Goal: Information Seeking & Learning: Learn about a topic

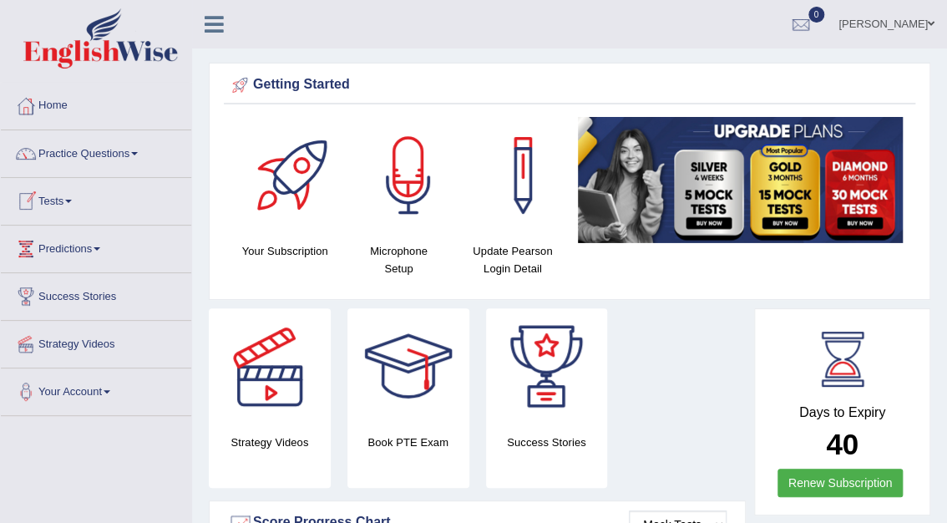
click at [99, 154] on link "Practice Questions" at bounding box center [96, 151] width 190 height 42
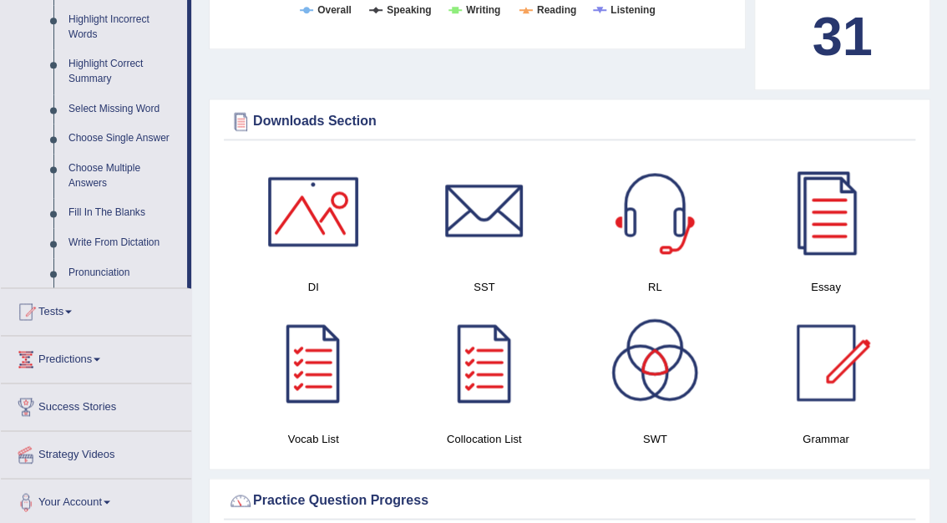
scroll to position [779, 0]
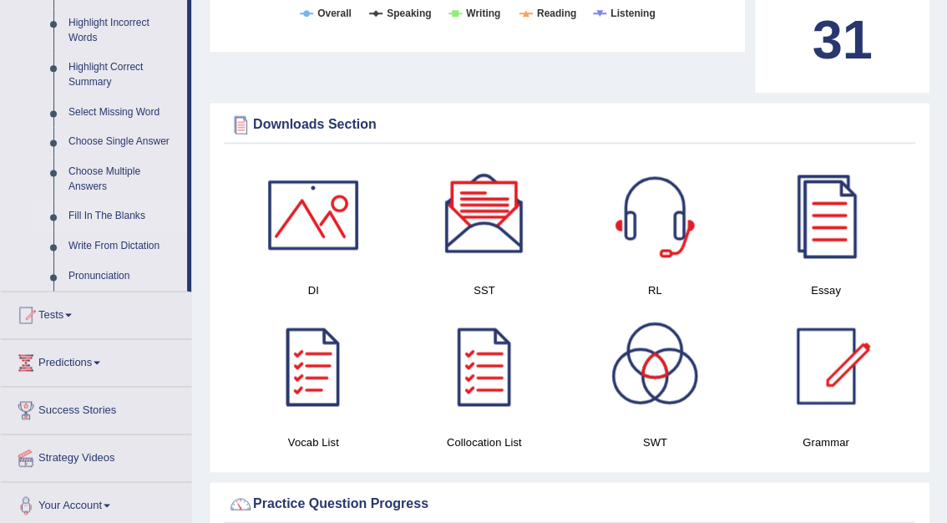
click at [114, 218] on link "Fill In The Blanks" at bounding box center [124, 216] width 126 height 30
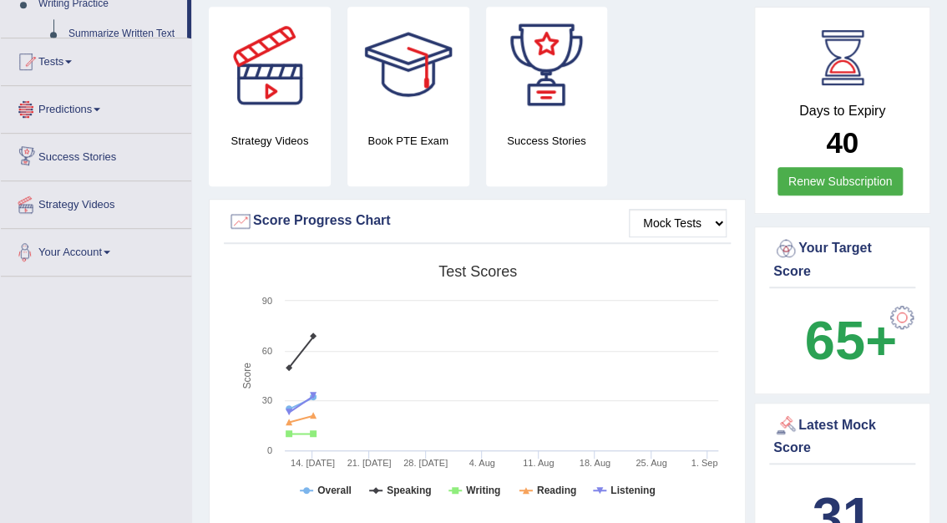
scroll to position [517, 0]
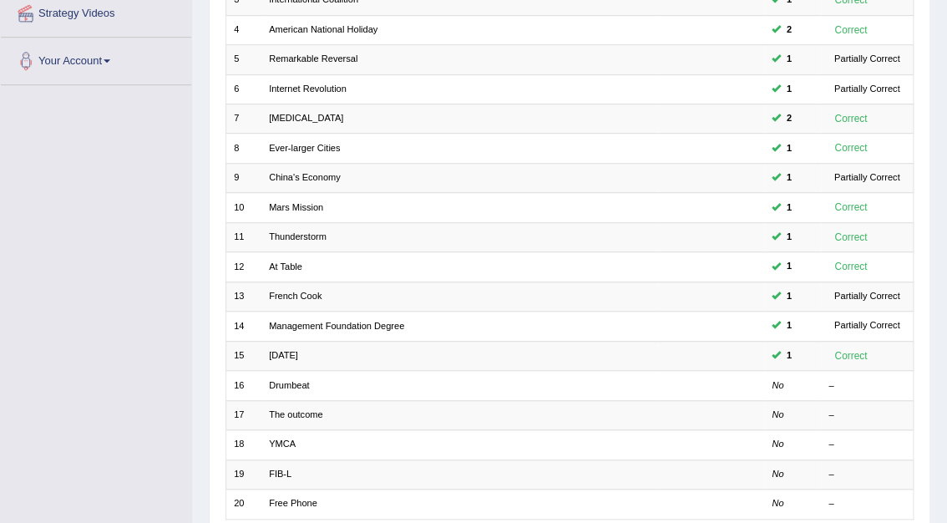
scroll to position [333, 0]
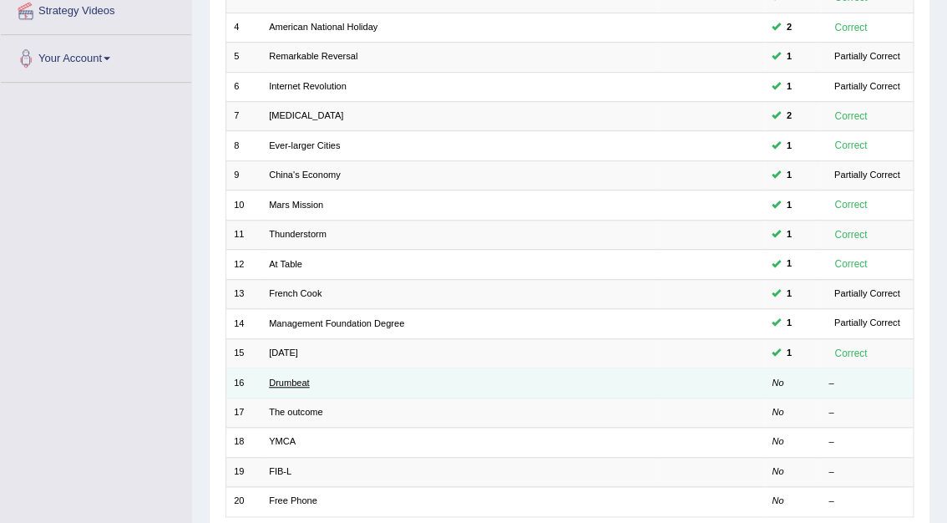
click at [302, 378] on link "Drumbeat" at bounding box center [289, 383] width 41 height 10
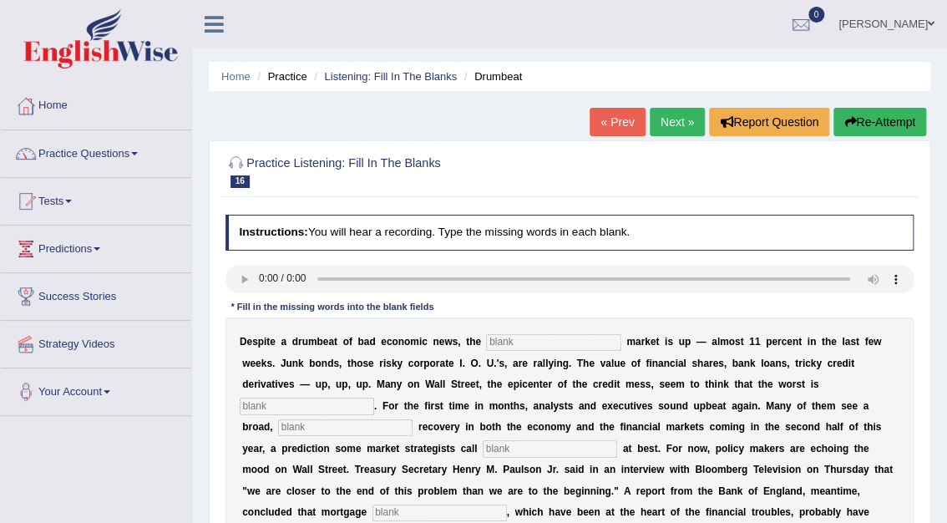
click at [488, 341] on input "text" at bounding box center [553, 342] width 135 height 17
type input "stock"
click at [374, 398] on input "text" at bounding box center [307, 406] width 135 height 17
type input "over"
click at [413, 419] on input "text" at bounding box center [345, 427] width 135 height 17
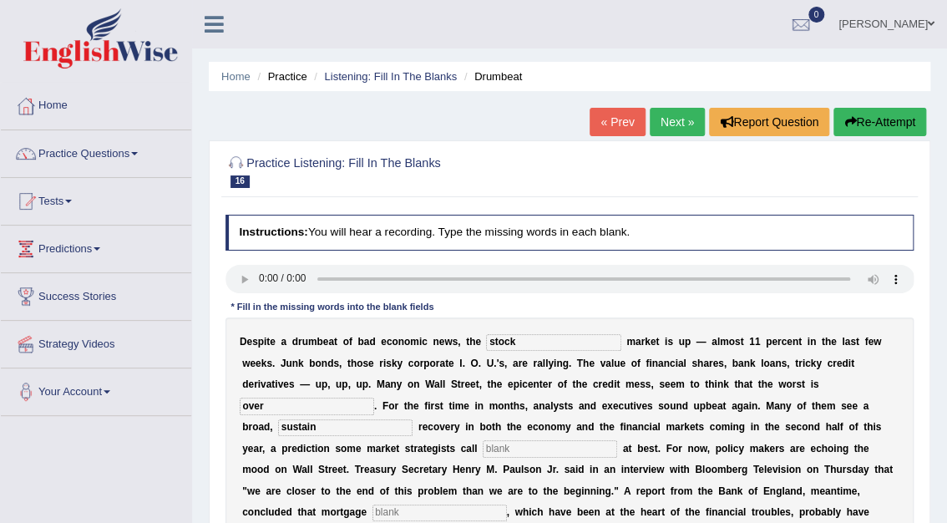
type input "sustain"
click at [483, 444] on input "text" at bounding box center [550, 448] width 135 height 17
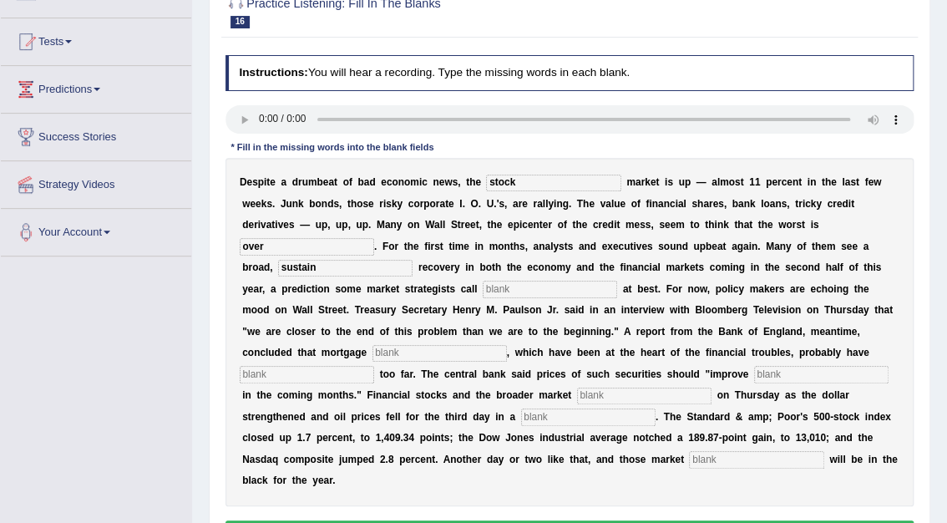
scroll to position [160, 0]
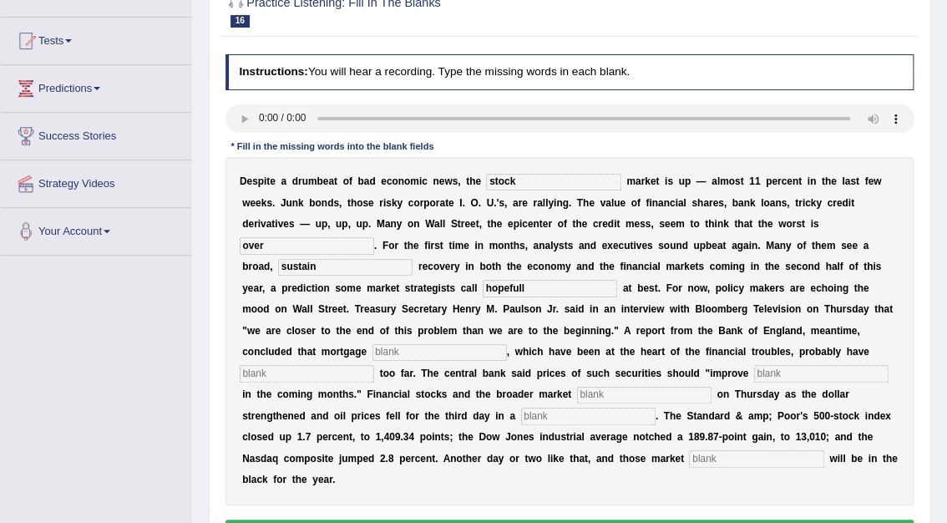
type input "hopefull"
click at [507, 344] on input "text" at bounding box center [440, 352] width 135 height 17
type input "securities"
click at [374, 365] on input "text" at bounding box center [307, 373] width 135 height 17
type input "fallen"
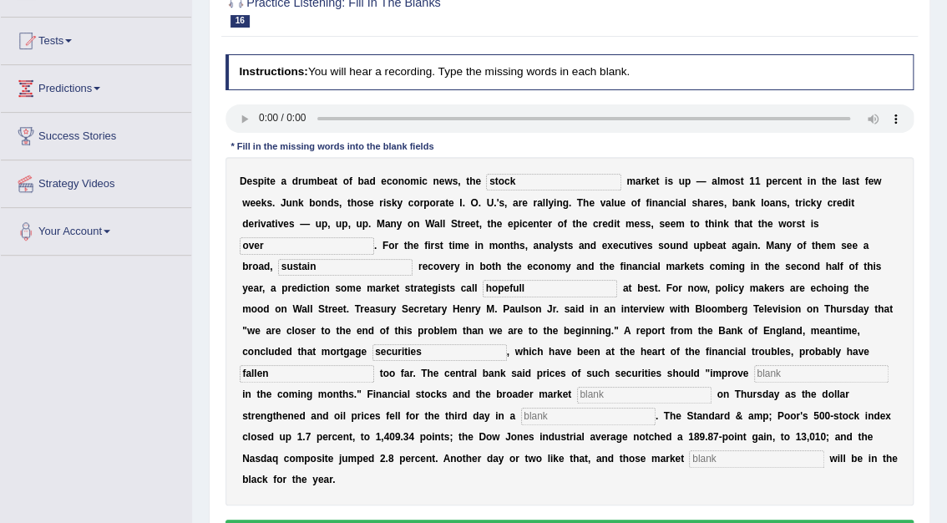
click at [754, 370] on input "text" at bounding box center [821, 373] width 135 height 17
type input "gradually"
click at [712, 387] on input "text" at bounding box center [644, 395] width 135 height 17
type input "searched"
click at [648, 408] on input "text" at bounding box center [588, 416] width 135 height 17
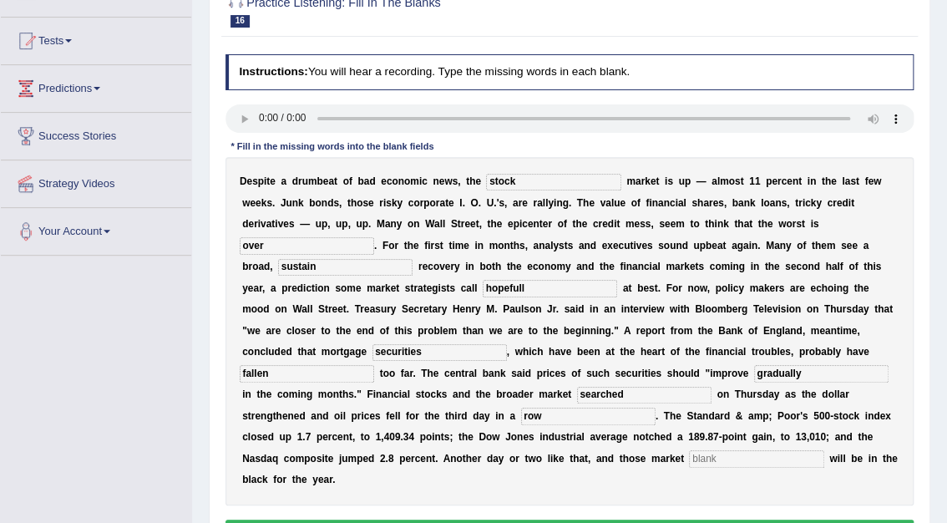
type input "row"
click at [720, 450] on input "text" at bounding box center [756, 458] width 135 height 17
type input "benchmarks"
click at [651, 520] on button "Verify" at bounding box center [570, 532] width 689 height 24
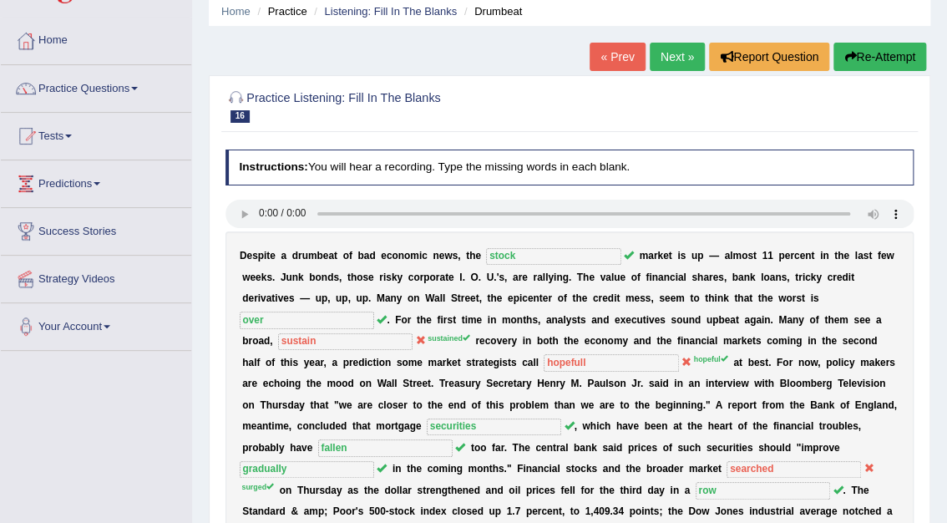
scroll to position [0, 0]
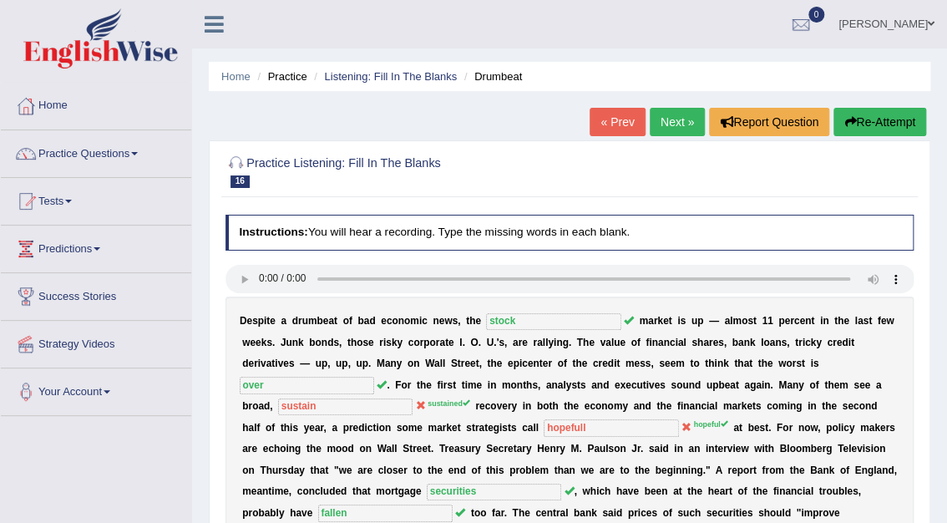
click at [674, 118] on link "Next »" at bounding box center [677, 122] width 55 height 28
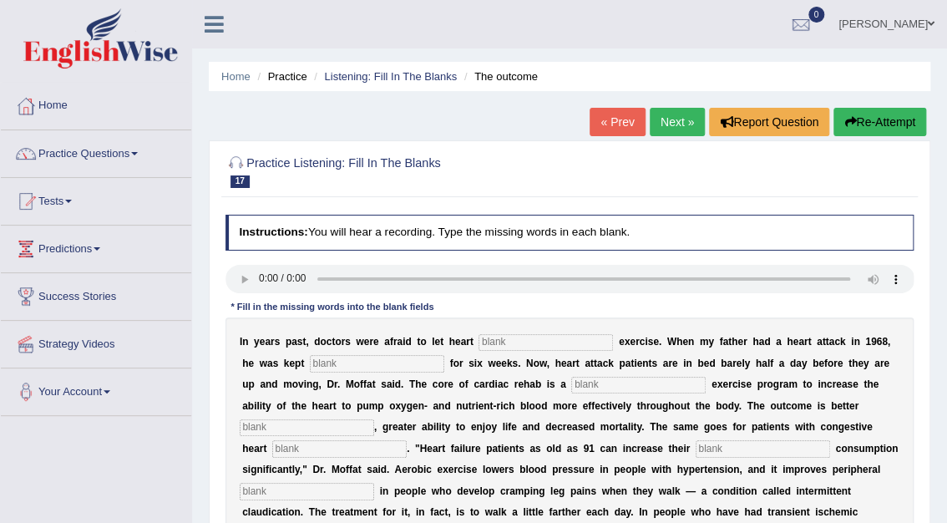
click at [498, 336] on input "text" at bounding box center [546, 342] width 135 height 17
type input "patience"
click at [310, 363] on input "text" at bounding box center [377, 363] width 135 height 17
type input "sedentary"
click at [571, 384] on input "text" at bounding box center [638, 385] width 135 height 17
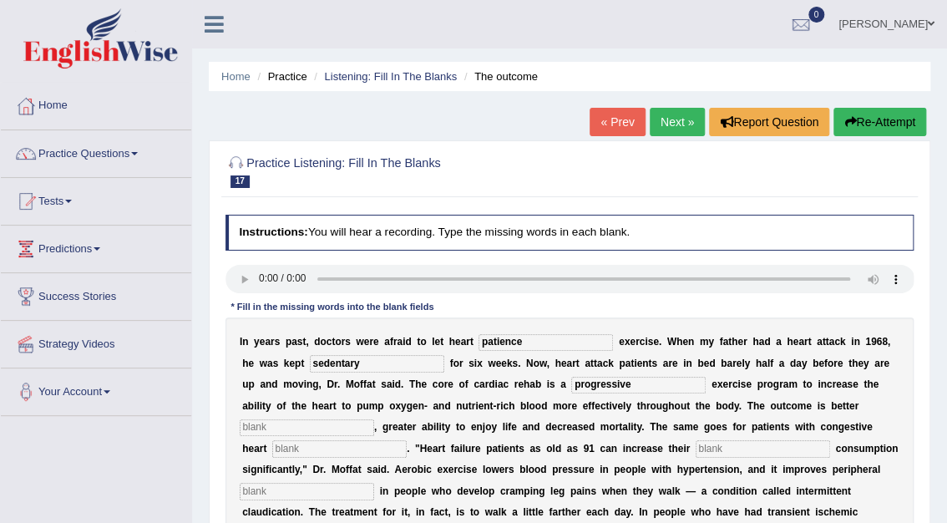
type input "progressive"
click at [374, 419] on input "text" at bounding box center [307, 427] width 135 height 17
type input "endurance"
click at [407, 440] on input "text" at bounding box center [339, 448] width 135 height 17
type input "failure"
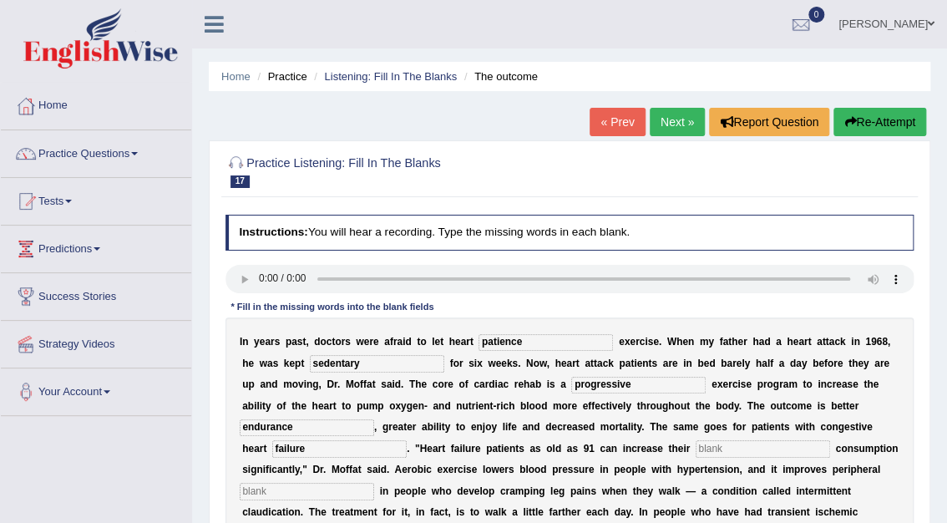
click at [696, 448] on input "text" at bounding box center [763, 448] width 135 height 17
type input "oxygen"
click at [374, 483] on input "text" at bounding box center [307, 491] width 135 height 17
type input "circulations"
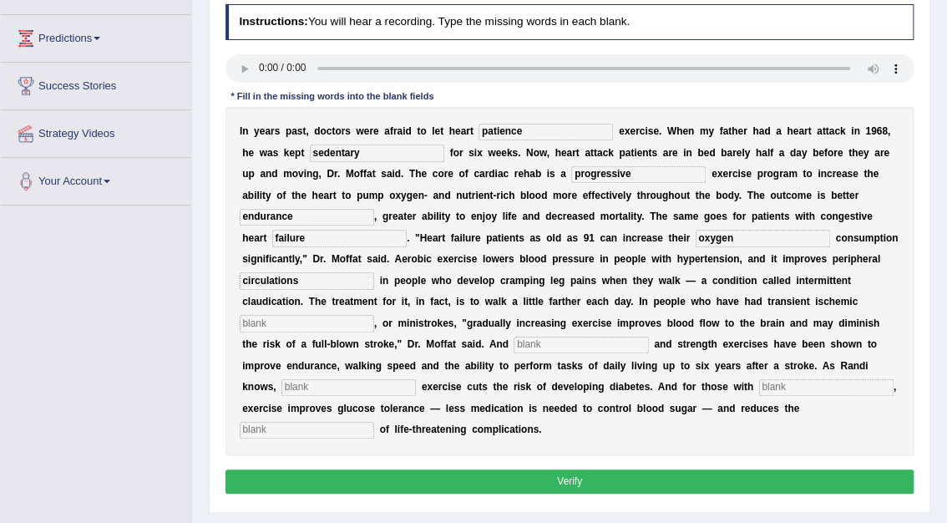
scroll to position [227, 0]
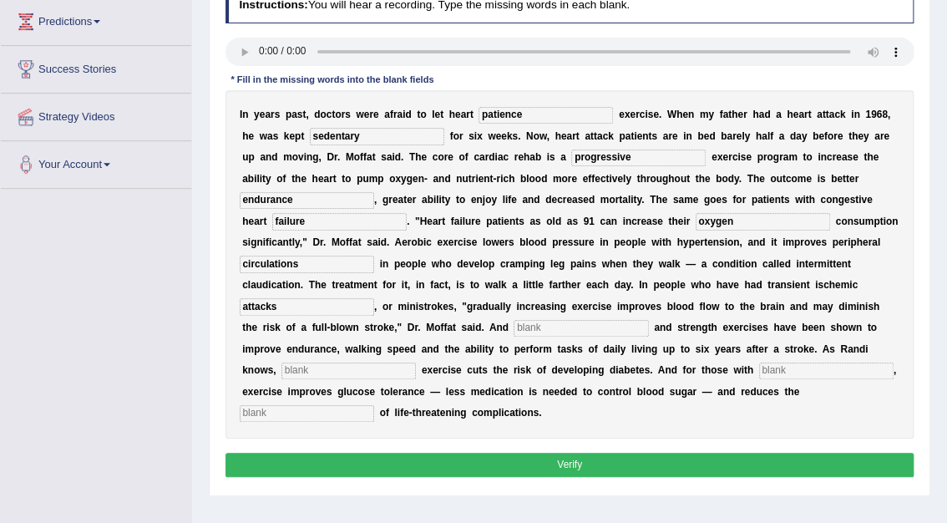
type input "attacks"
click at [648, 320] on input "text" at bounding box center [581, 328] width 135 height 17
type input "aerobic"
click at [339, 363] on input "text" at bounding box center [349, 371] width 135 height 17
type input "moderate"
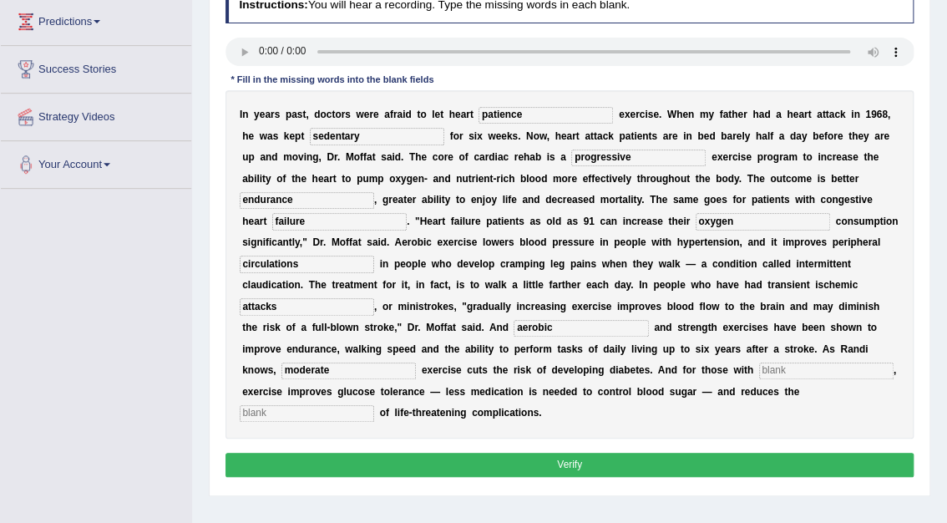
click at [815, 363] on input "text" at bounding box center [826, 371] width 135 height 17
type input "diabetes"
click at [374, 405] on input "text" at bounding box center [307, 413] width 135 height 17
type input "risk"
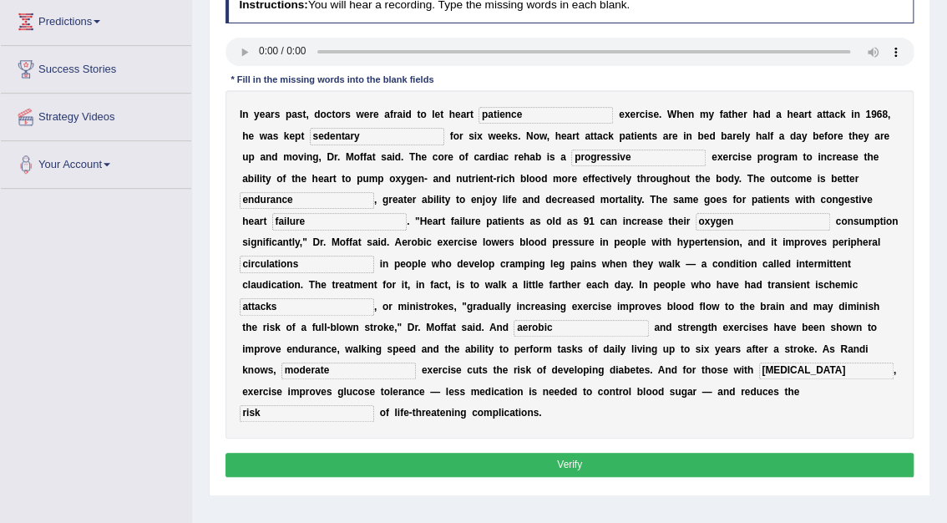
click at [583, 453] on button "Verify" at bounding box center [570, 465] width 689 height 24
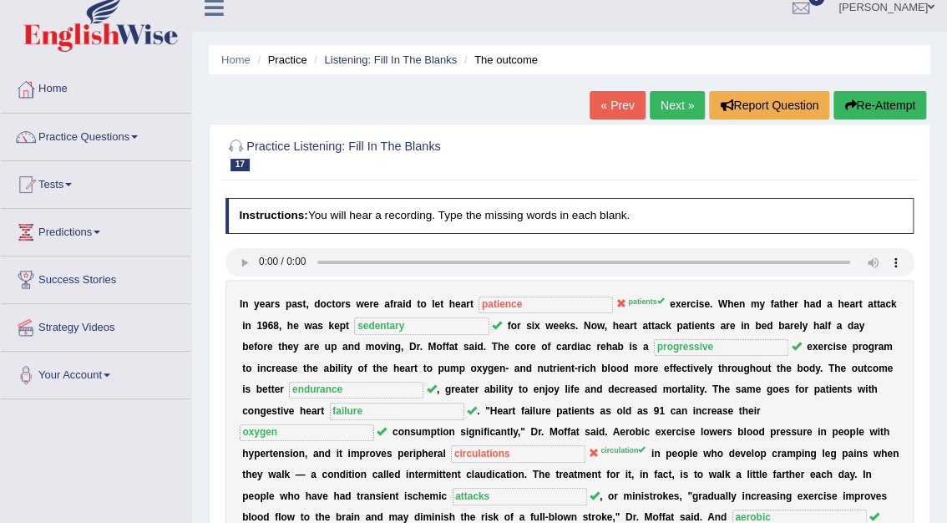
scroll to position [0, 0]
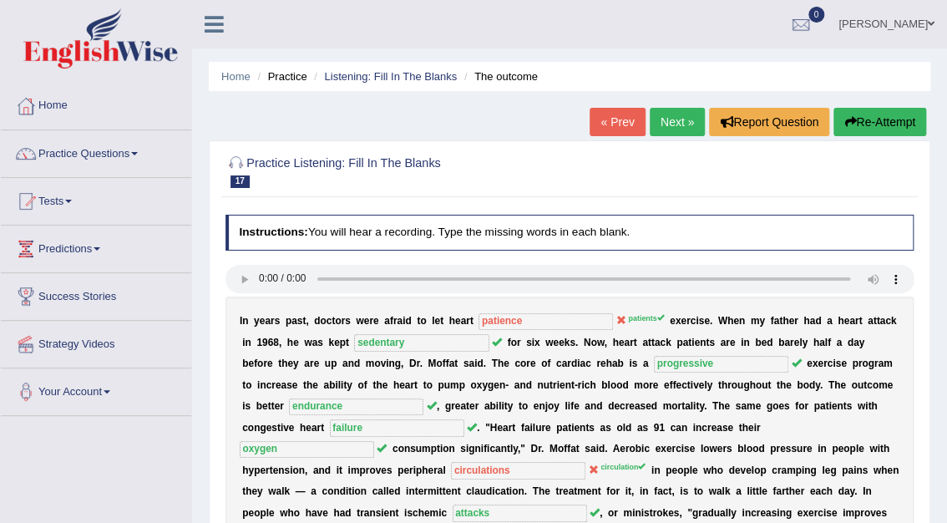
click at [668, 124] on link "Next »" at bounding box center [677, 122] width 55 height 28
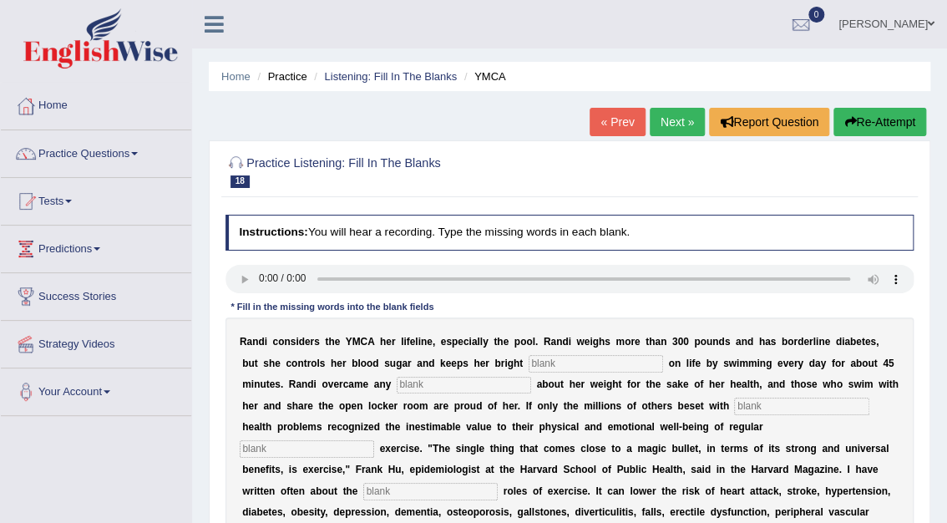
click at [529, 361] on input "text" at bounding box center [596, 363] width 135 height 17
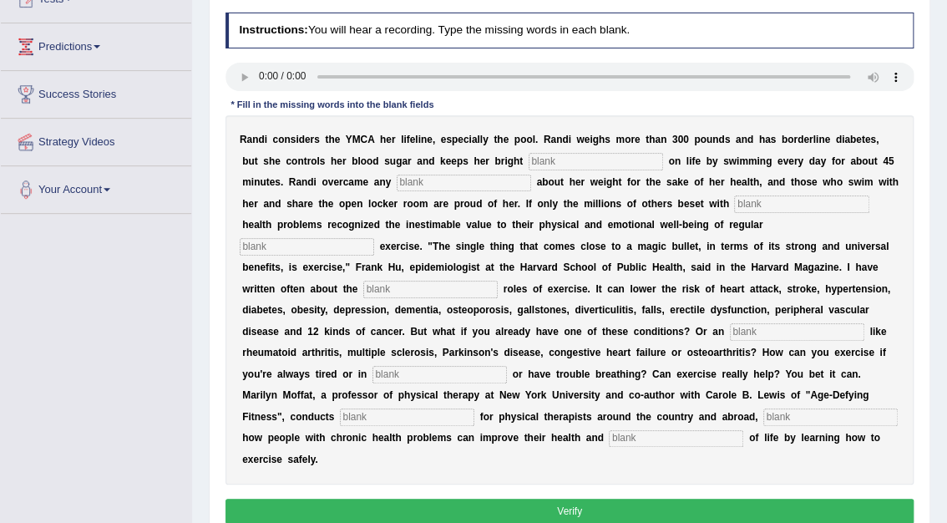
scroll to position [210, 0]
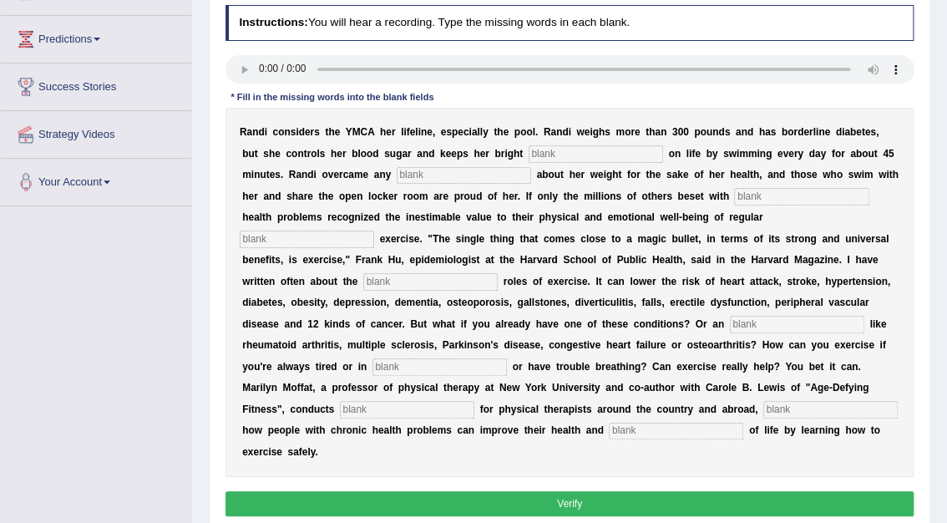
click at [529, 153] on input "text" at bounding box center [596, 153] width 135 height 17
type input "outlook"
click at [397, 174] on input "text" at bounding box center [464, 175] width 135 height 17
type input "selfconsciousness"
click at [734, 195] on input "text" at bounding box center [801, 196] width 135 height 17
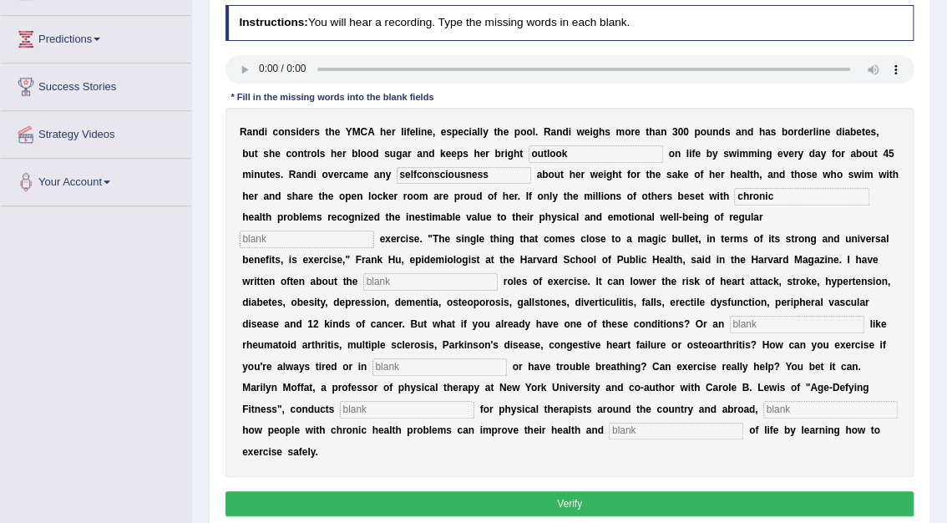
type input "chronic"
click at [374, 231] on input "text" at bounding box center [307, 239] width 135 height 17
type input "physical"
click at [498, 273] on input "text" at bounding box center [430, 281] width 135 height 17
type input "protective"
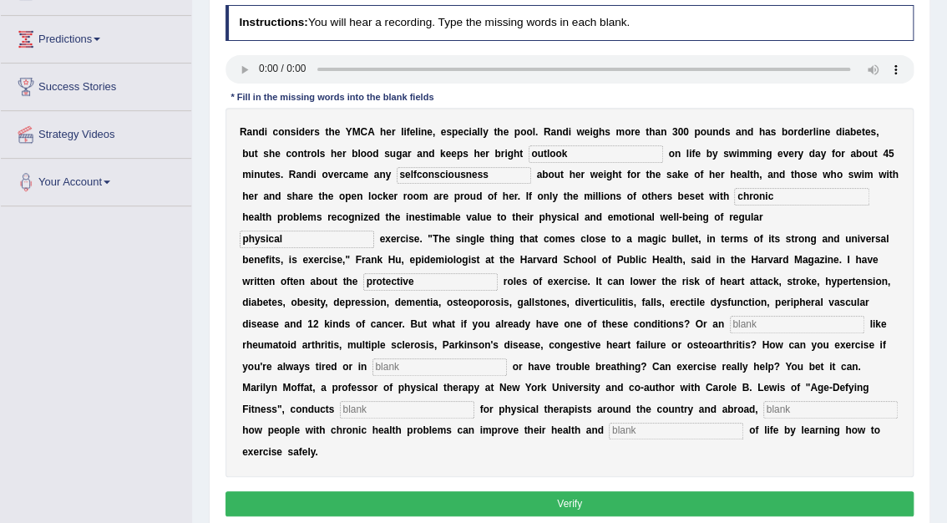
click at [730, 327] on input "text" at bounding box center [797, 324] width 135 height 17
click at [730, 325] on input "ailement" at bounding box center [797, 324] width 135 height 17
type input "ailment"
click at [490, 358] on input "text" at bounding box center [440, 366] width 135 height 17
click at [488, 358] on input "text" at bounding box center [440, 366] width 135 height 17
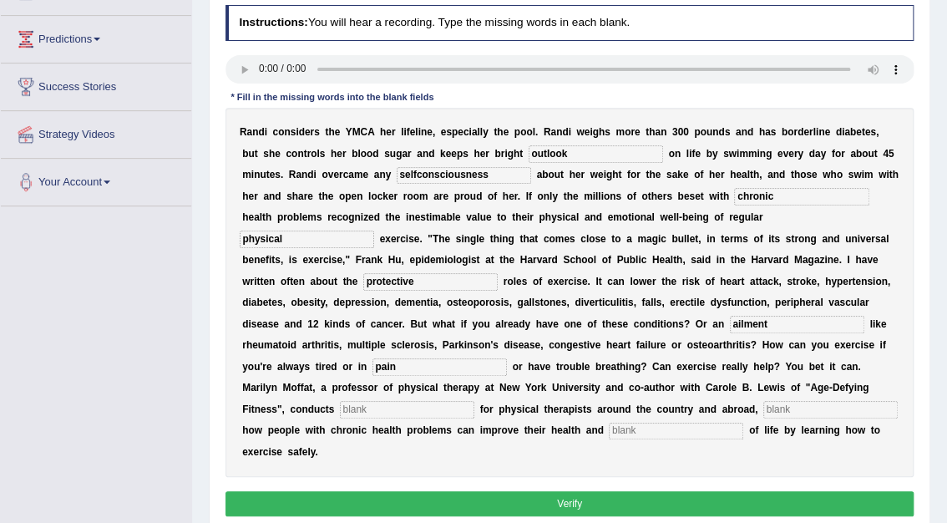
type input "pain"
click at [340, 401] on input "text" at bounding box center [407, 409] width 135 height 17
type input "workshops"
click at [764, 401] on input "text" at bounding box center [831, 409] width 135 height 17
click at [609, 423] on input "text" at bounding box center [676, 431] width 135 height 17
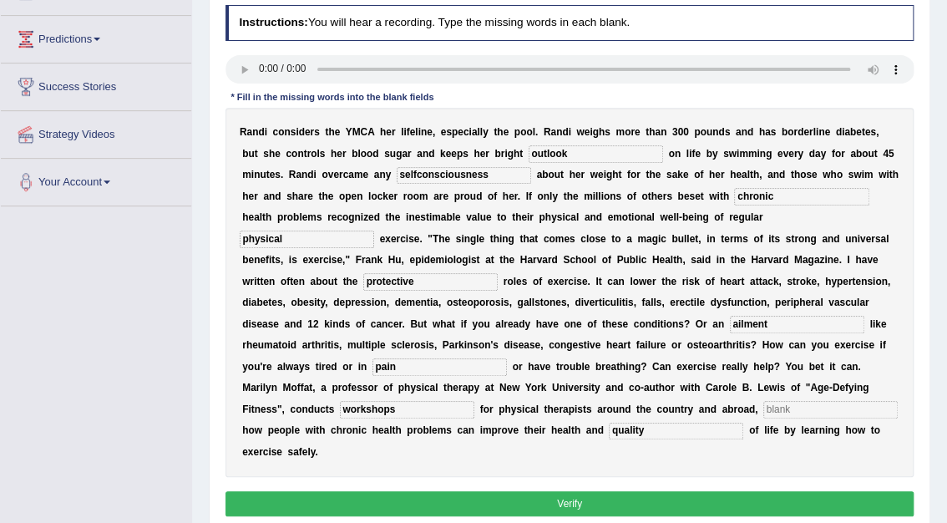
type input "quality"
click at [764, 401] on input "text" at bounding box center [831, 409] width 135 height 17
type input "demostrating"
click at [608, 491] on button "Verify" at bounding box center [570, 503] width 689 height 24
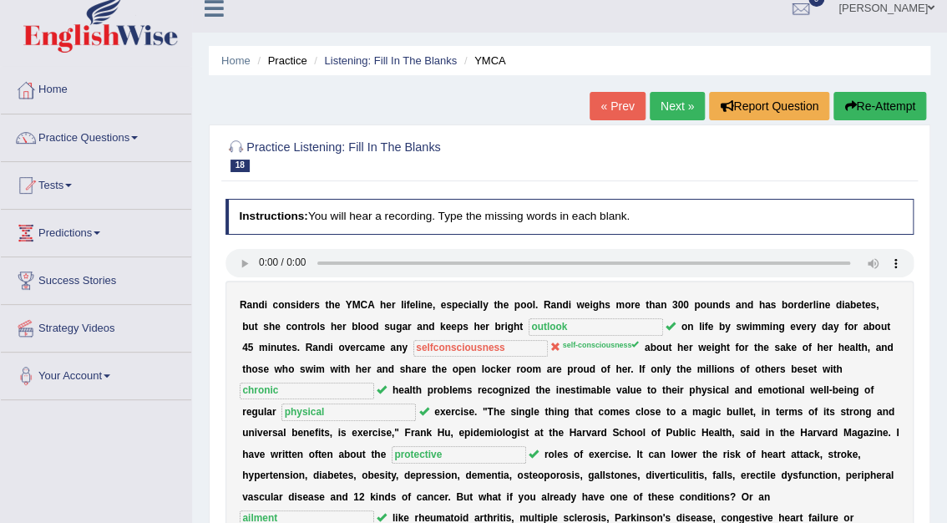
scroll to position [0, 0]
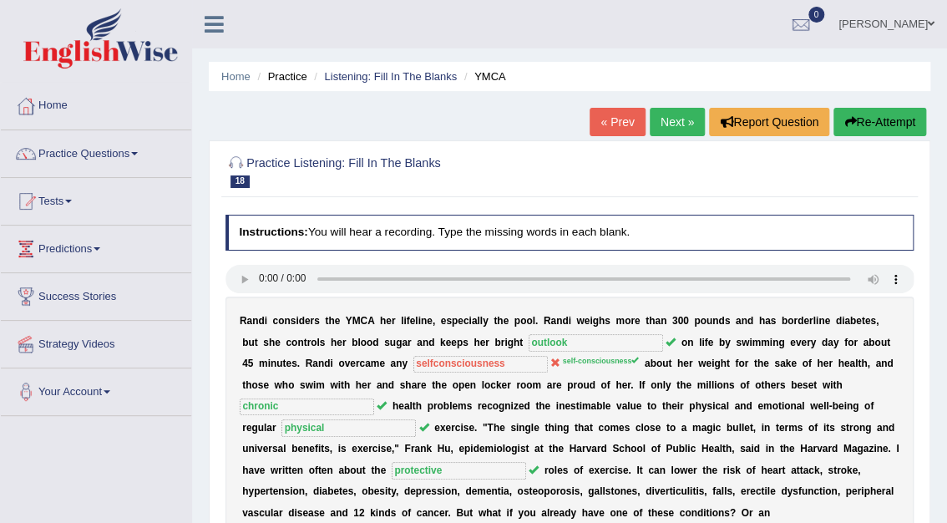
click at [665, 129] on link "Next »" at bounding box center [677, 122] width 55 height 28
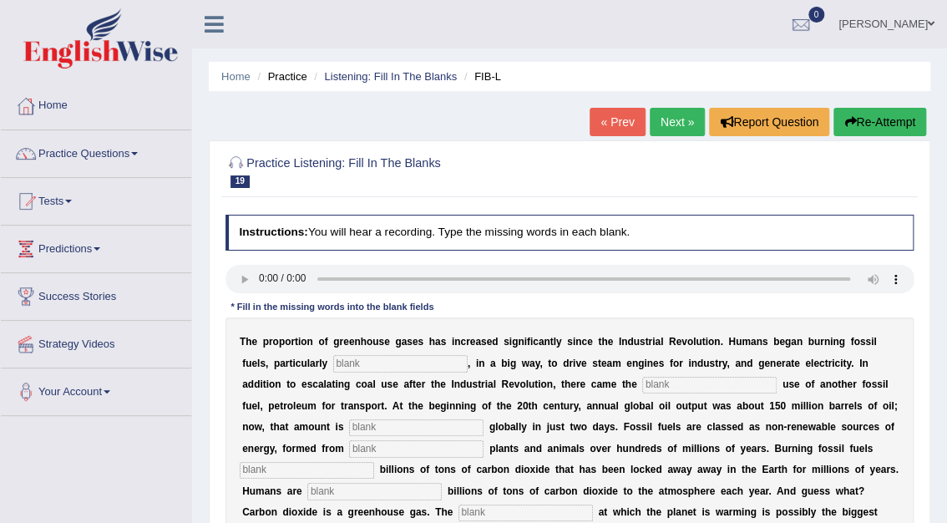
click at [341, 364] on input "text" at bounding box center [400, 363] width 135 height 17
click at [374, 364] on input "text" at bounding box center [400, 363] width 135 height 17
type input "coal"
click at [642, 387] on input "text" at bounding box center [709, 385] width 135 height 17
type input "widespread"
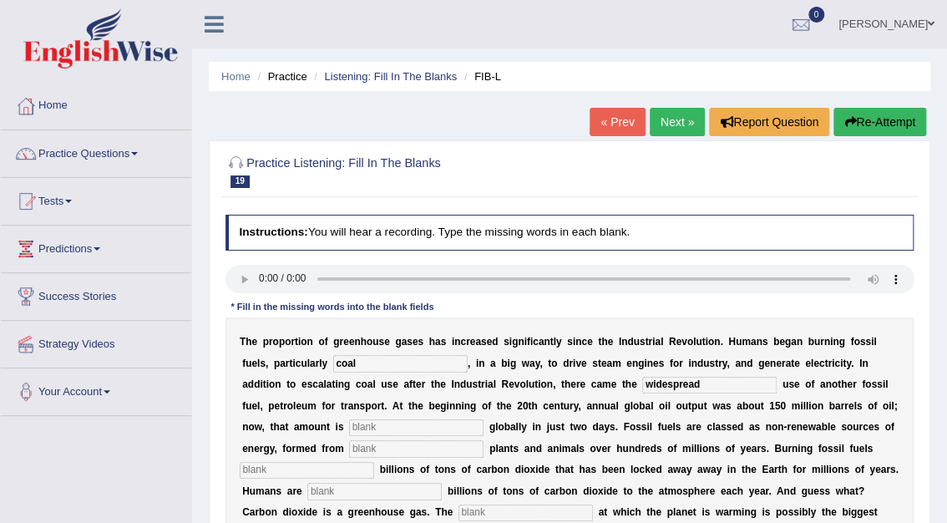
click at [349, 427] on input "text" at bounding box center [416, 427] width 135 height 17
type input "extracted"
click at [349, 449] on input "text" at bounding box center [416, 448] width 135 height 17
type input "decayed"
click at [374, 462] on input "text" at bounding box center [307, 470] width 135 height 17
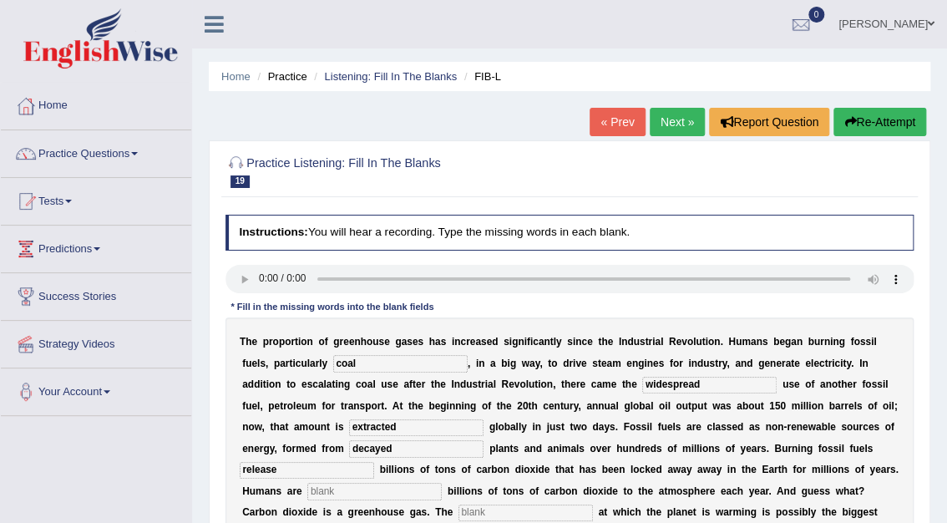
click at [442, 483] on input "text" at bounding box center [374, 491] width 135 height 17
click at [374, 462] on input "release" at bounding box center [307, 470] width 135 height 17
type input "releases"
click at [442, 483] on input "text" at bounding box center [374, 491] width 135 height 17
type input "adding"
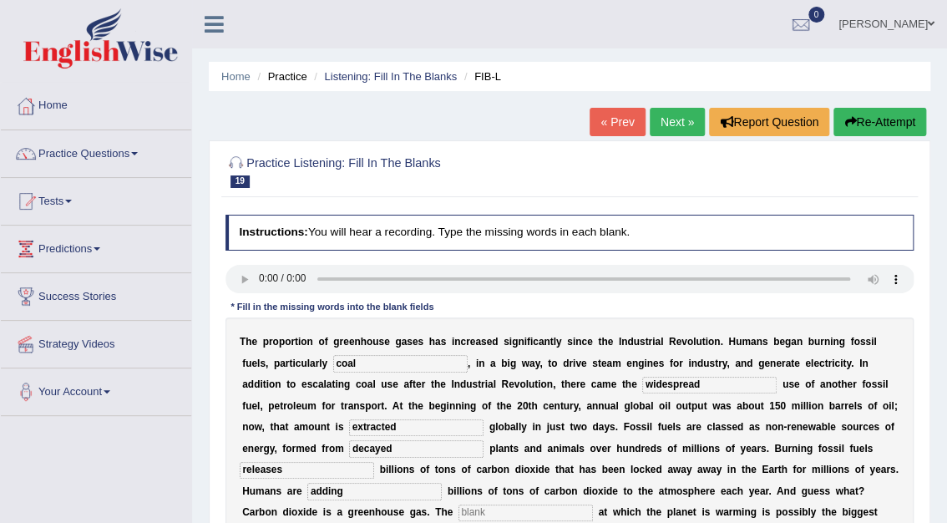
click at [459, 511] on input "text" at bounding box center [526, 513] width 135 height 17
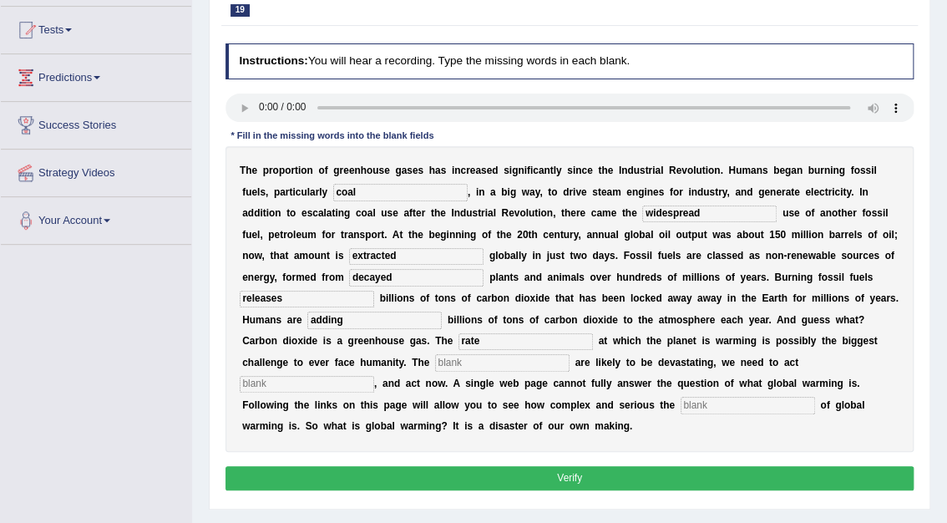
scroll to position [180, 0]
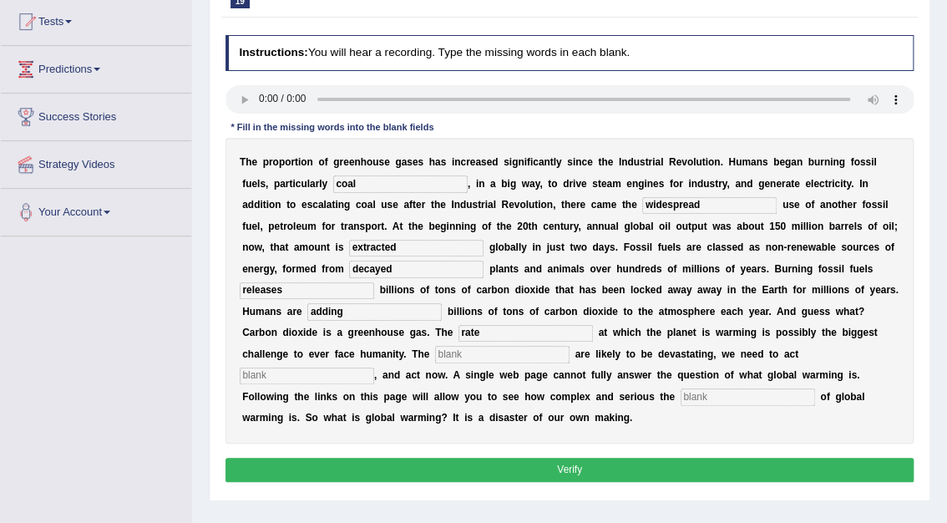
type input "rate"
click at [435, 353] on input "text" at bounding box center [502, 354] width 135 height 17
type input "impacts"
click at [374, 368] on input "text" at bounding box center [307, 376] width 135 height 17
type input "decivisily"
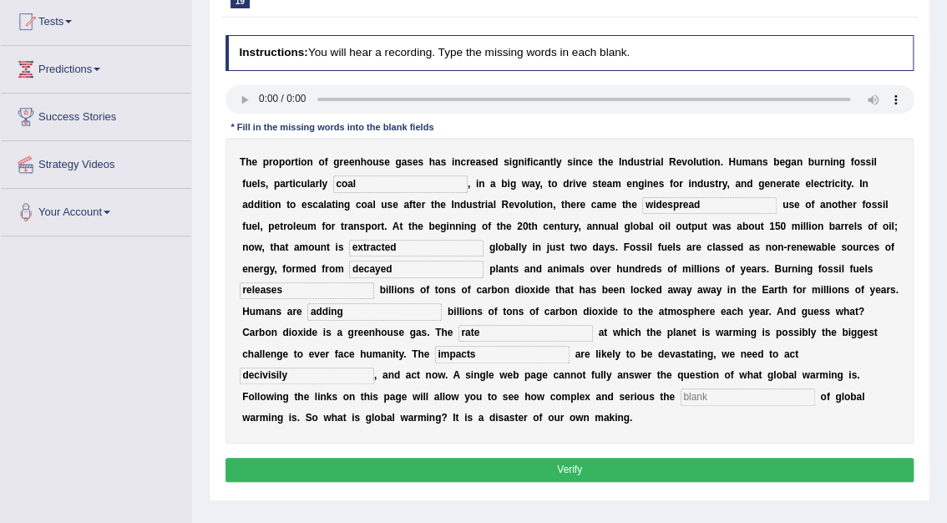
click at [681, 399] on input "text" at bounding box center [748, 396] width 135 height 17
type input "issue"
click at [574, 458] on button "Verify" at bounding box center [570, 470] width 689 height 24
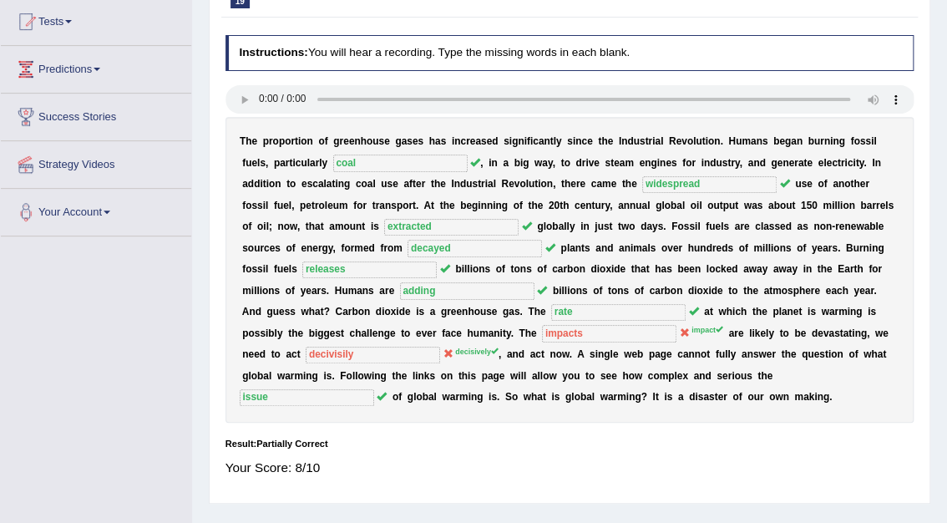
scroll to position [0, 0]
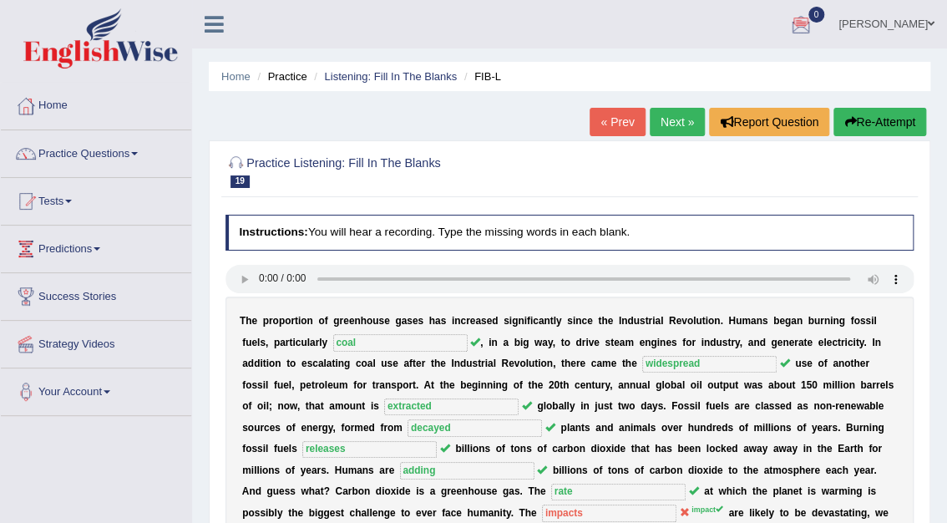
click at [678, 117] on link "Next »" at bounding box center [677, 122] width 55 height 28
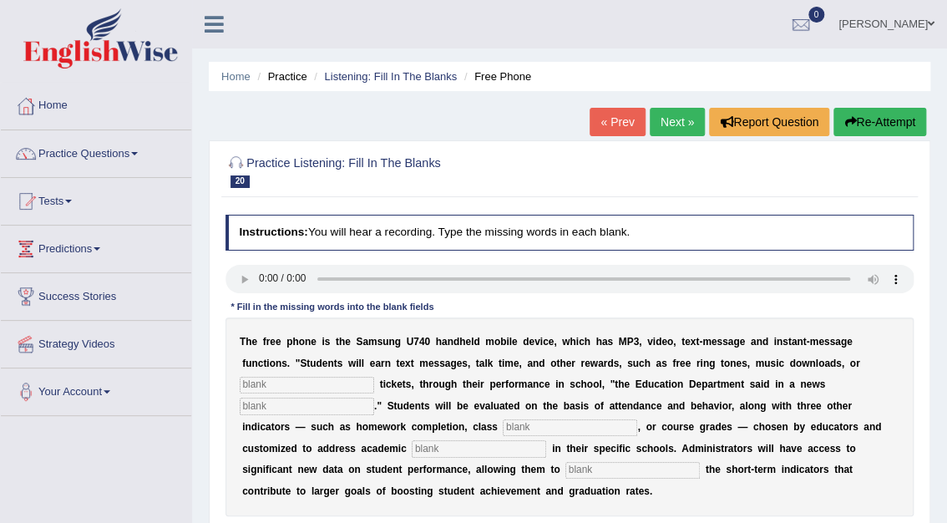
click at [273, 381] on input "text" at bounding box center [307, 385] width 135 height 17
type input "event"
click at [327, 408] on input "text" at bounding box center [307, 406] width 135 height 17
type input "release"
click at [503, 431] on input "text" at bounding box center [570, 427] width 135 height 17
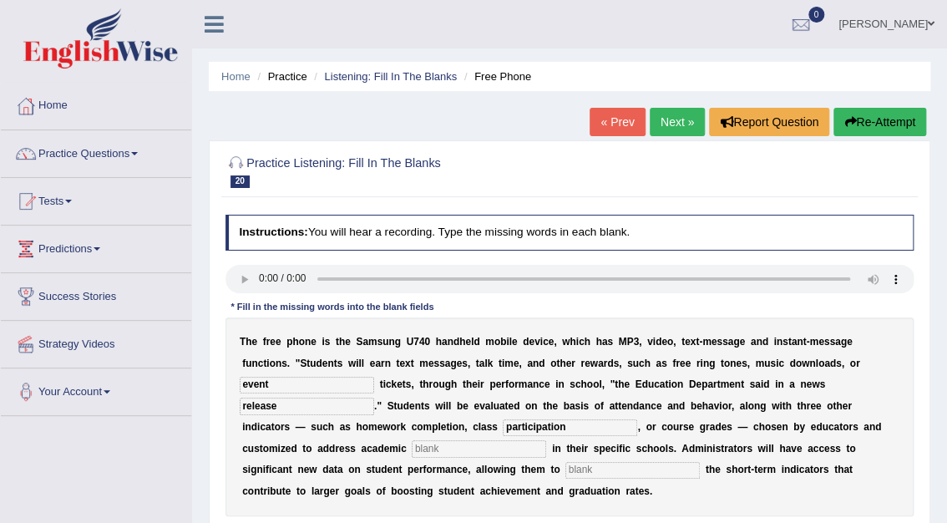
type input "participation"
click at [412, 451] on input "text" at bounding box center [479, 448] width 135 height 17
click at [412, 447] on input "priorties" at bounding box center [479, 448] width 135 height 17
type input "priorities"
click at [566, 473] on input "text" at bounding box center [633, 470] width 135 height 17
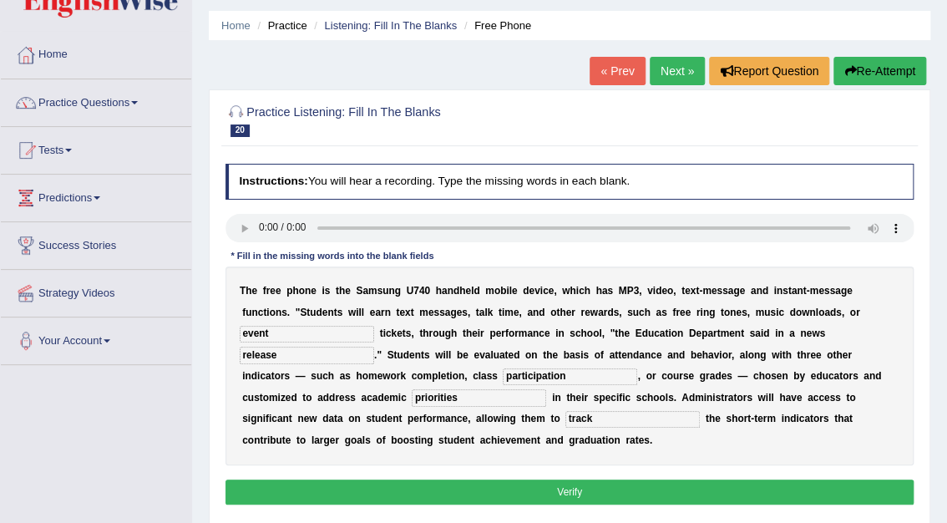
scroll to position [107, 0]
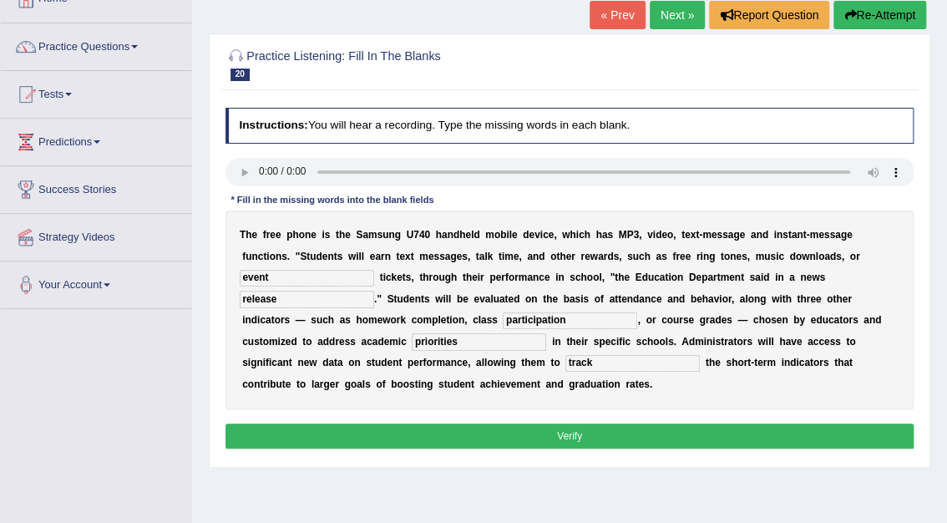
type input "track"
click at [571, 439] on button "Verify" at bounding box center [570, 436] width 689 height 24
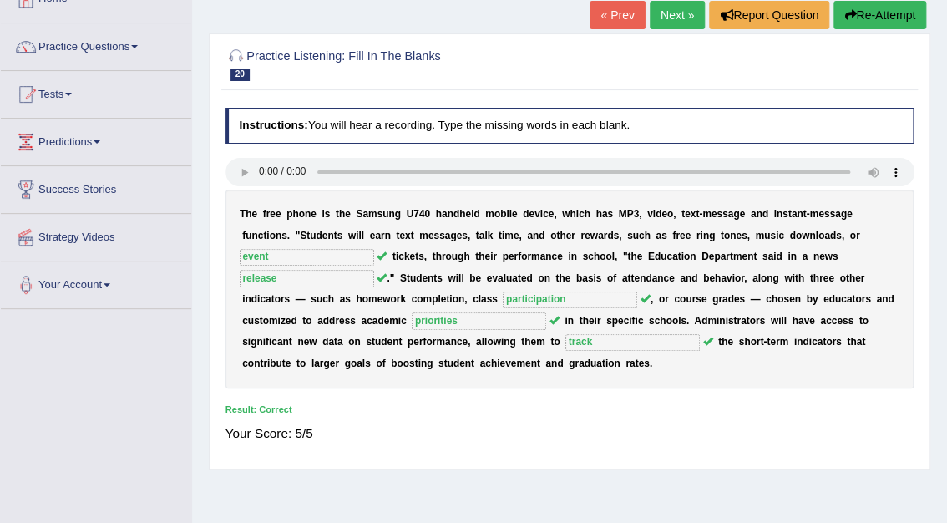
click at [677, 17] on link "Next »" at bounding box center [677, 15] width 55 height 28
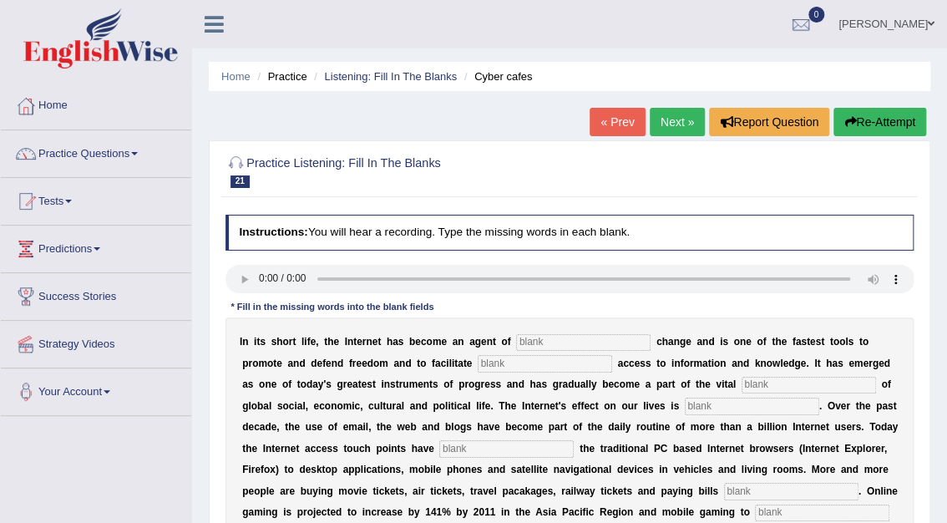
click at [546, 338] on input "text" at bounding box center [583, 342] width 135 height 17
type input "revolutinary"
click at [478, 363] on input "text" at bounding box center [545, 363] width 135 height 17
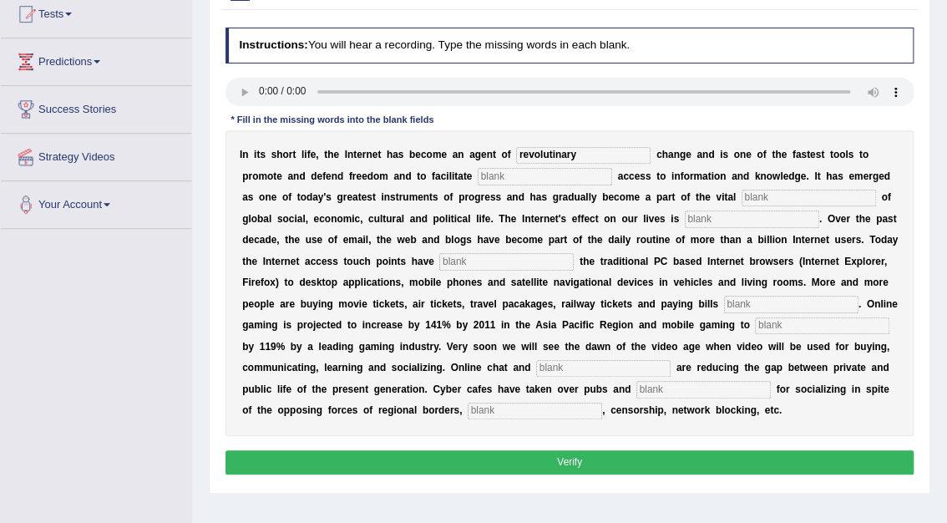
scroll to position [185, 0]
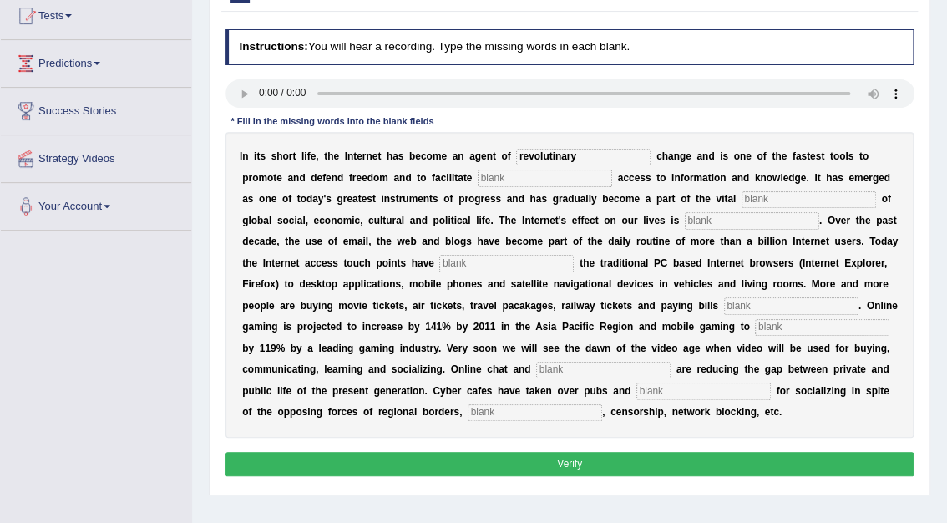
click at [724, 304] on input "text" at bounding box center [791, 305] width 135 height 17
type input "online"
click at [536, 375] on input "text" at bounding box center [603, 370] width 135 height 17
click at [637, 394] on input "text" at bounding box center [704, 391] width 135 height 17
type input "bars"
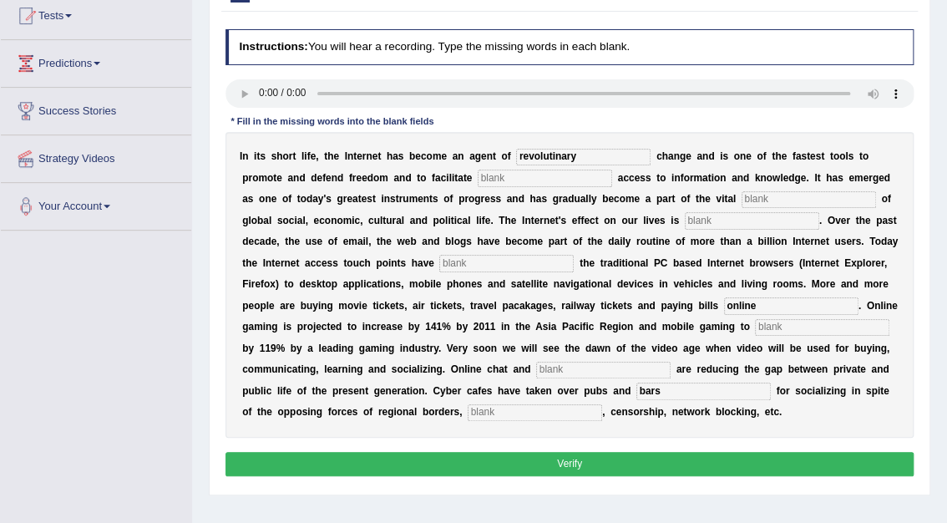
click at [602, 404] on input "text" at bounding box center [535, 412] width 135 height 17
type input "copyright"
click at [535, 155] on input "revolutinary" at bounding box center [583, 157] width 135 height 17
type input "revolutionary"
click at [478, 175] on input "text" at bounding box center [545, 178] width 135 height 17
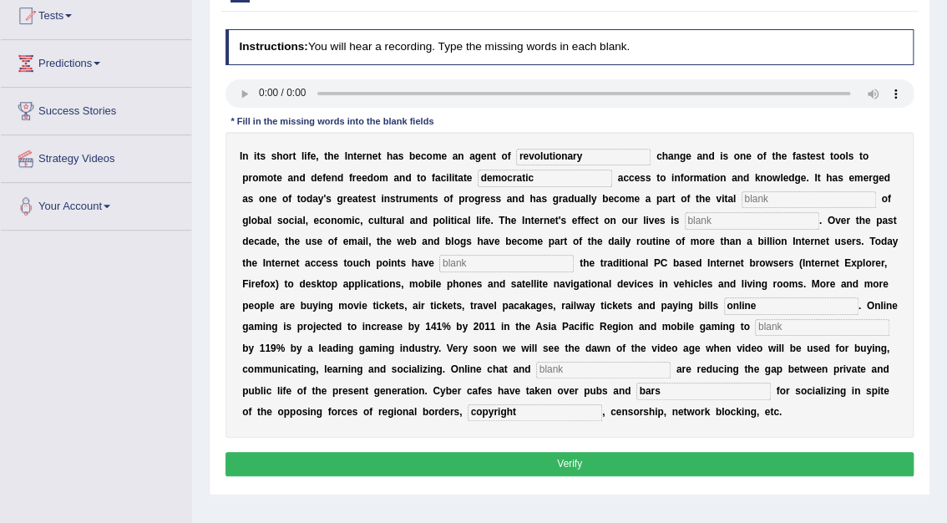
type input "democratic"
click at [742, 199] on input "text" at bounding box center [809, 199] width 135 height 17
type input "infastructure"
click at [598, 231] on div "I n i t s s h o r t l i f e , t h e I n t e r n e t h a s b e c o m e a n a g e…" at bounding box center [570, 285] width 689 height 306
click at [685, 218] on input "text" at bounding box center [752, 220] width 135 height 17
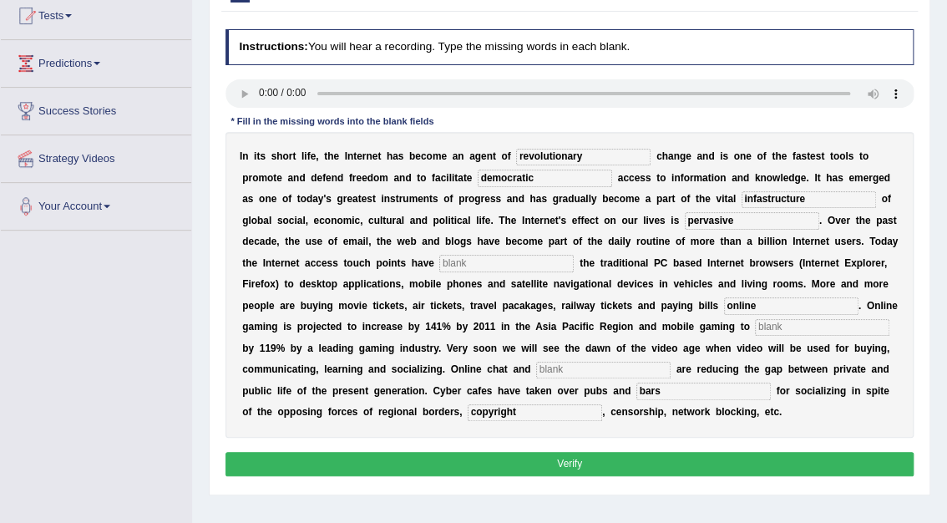
type input "pervasive"
click at [439, 261] on input "text" at bounding box center [506, 263] width 135 height 17
click at [439, 262] on input "text" at bounding box center [506, 263] width 135 height 17
type input "outgrown"
click at [755, 327] on input "text" at bounding box center [822, 327] width 135 height 17
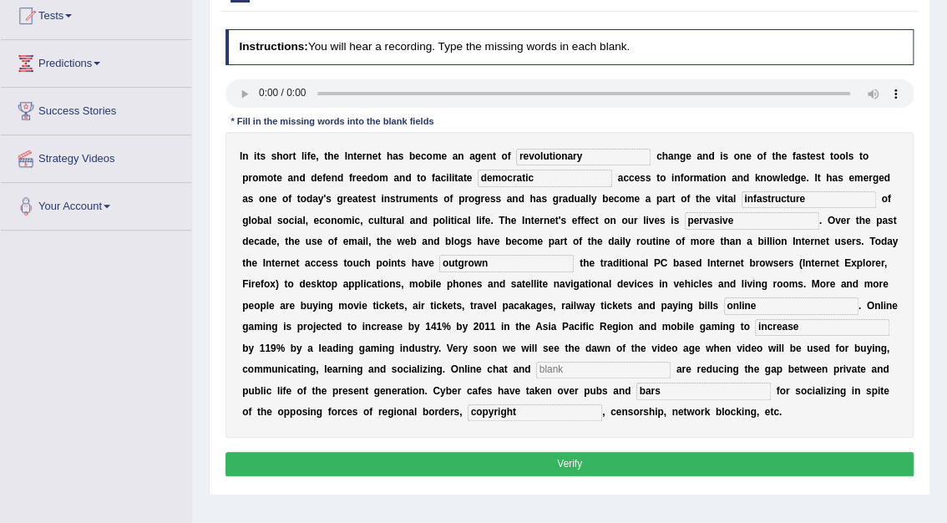
type input "increase"
click at [536, 363] on input "text" at bounding box center [603, 370] width 135 height 17
type input "blogs"
click at [576, 463] on button "Verify" at bounding box center [570, 464] width 689 height 24
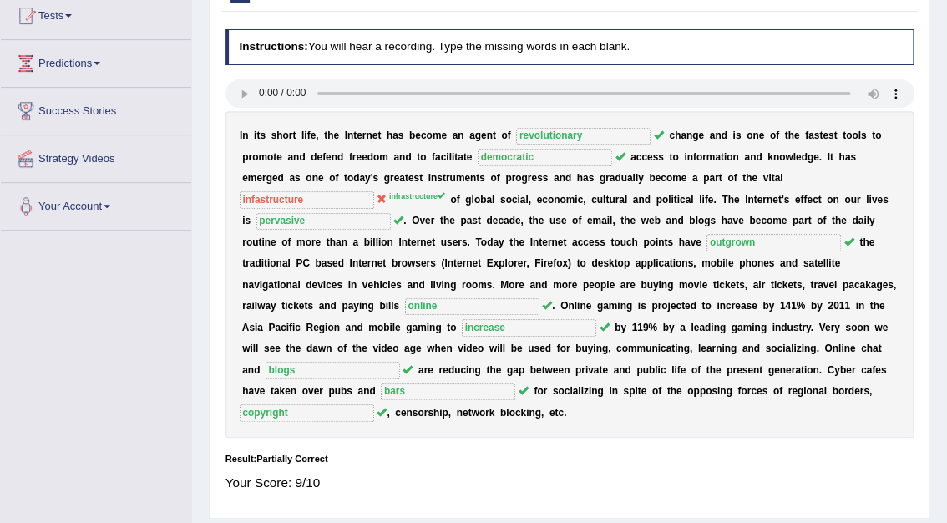
scroll to position [0, 0]
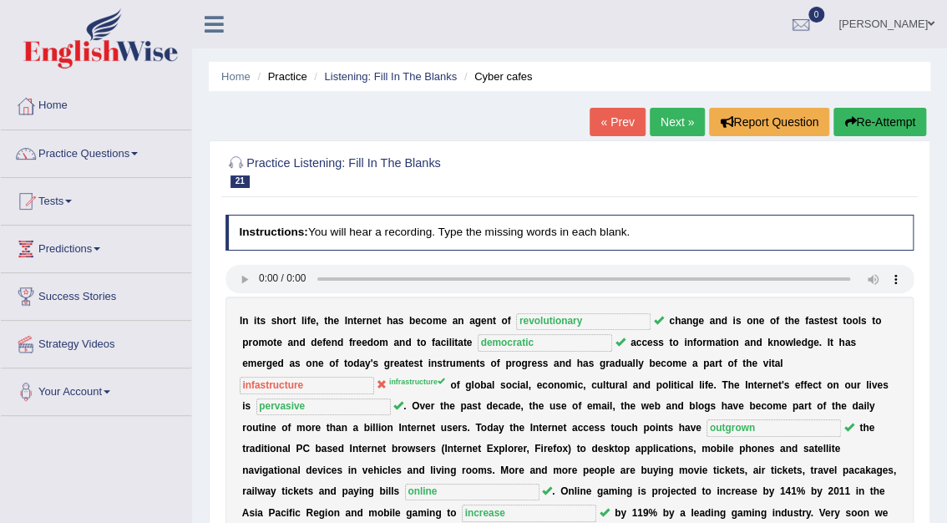
click at [681, 129] on link "Next »" at bounding box center [677, 122] width 55 height 28
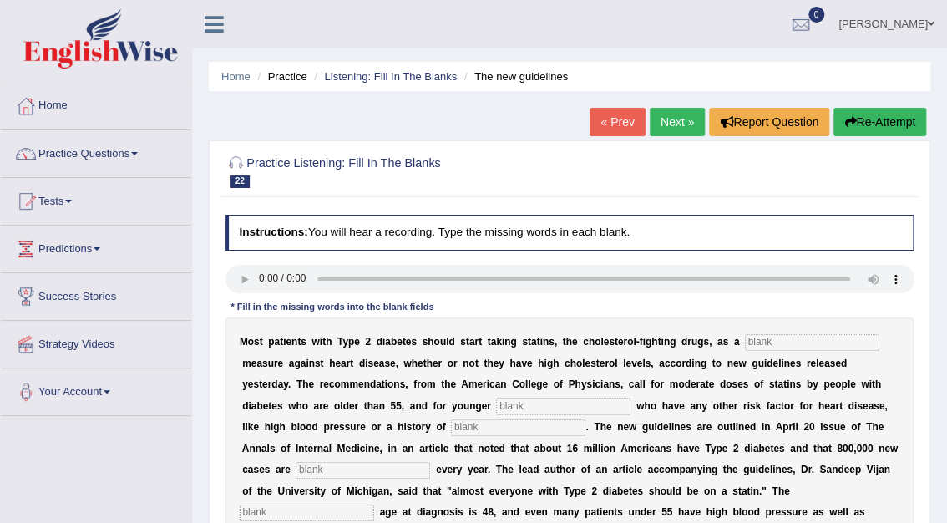
click at [745, 340] on input "text" at bounding box center [812, 342] width 135 height 17
